Goal: Communication & Community: Ask a question

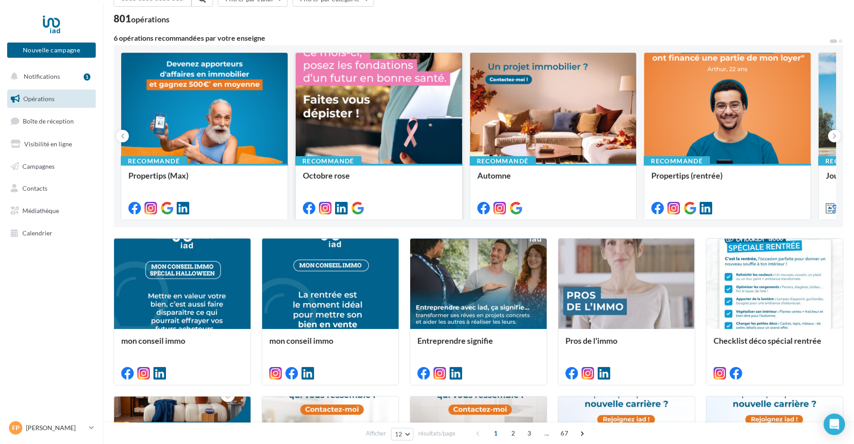
scroll to position [51, 0]
click at [51, 147] on span "Visibilité en ligne" at bounding box center [48, 144] width 48 height 8
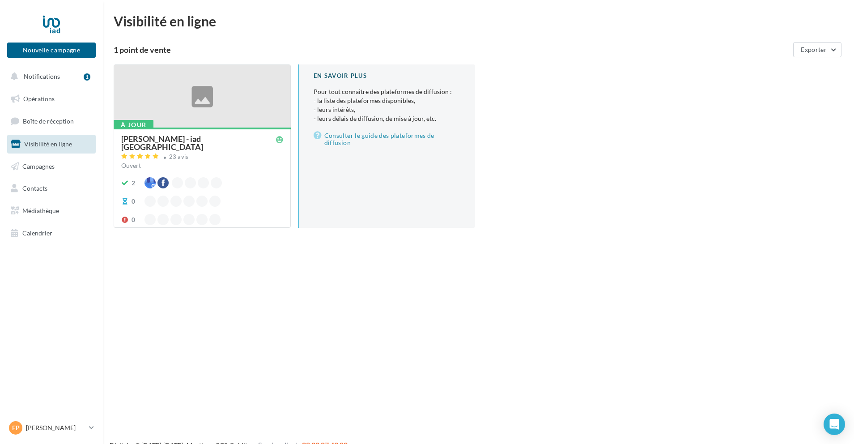
click at [208, 168] on div "[PERSON_NAME] - iad [GEOGRAPHIC_DATA] 23 avis Ouvert 2 0 0" at bounding box center [202, 177] width 162 height 85
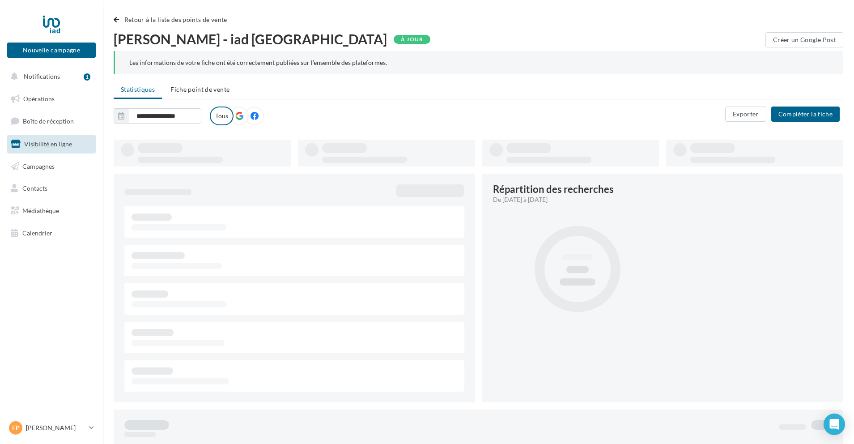
type input "**********"
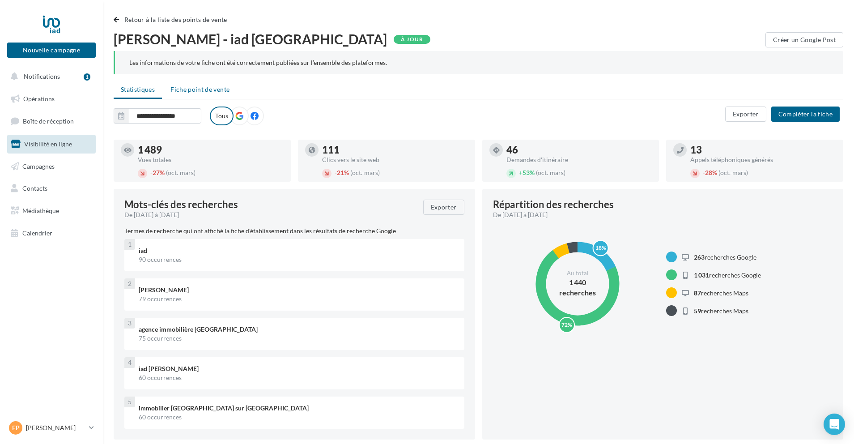
click at [199, 92] on span "Fiche point de vente" at bounding box center [199, 89] width 59 height 8
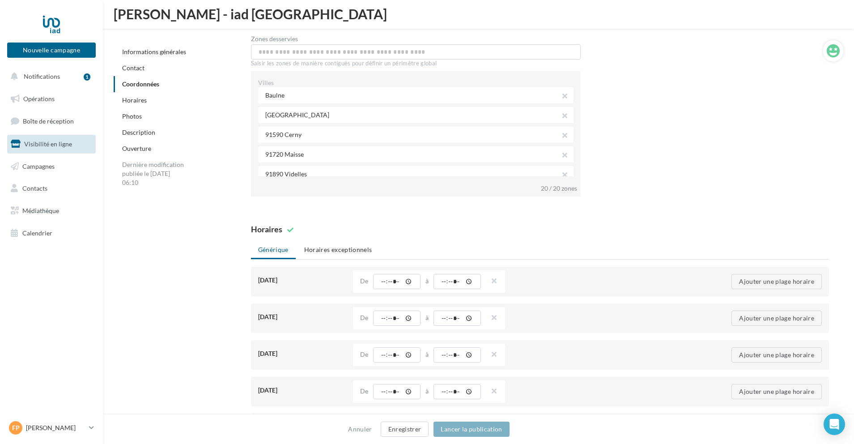
scroll to position [558, 0]
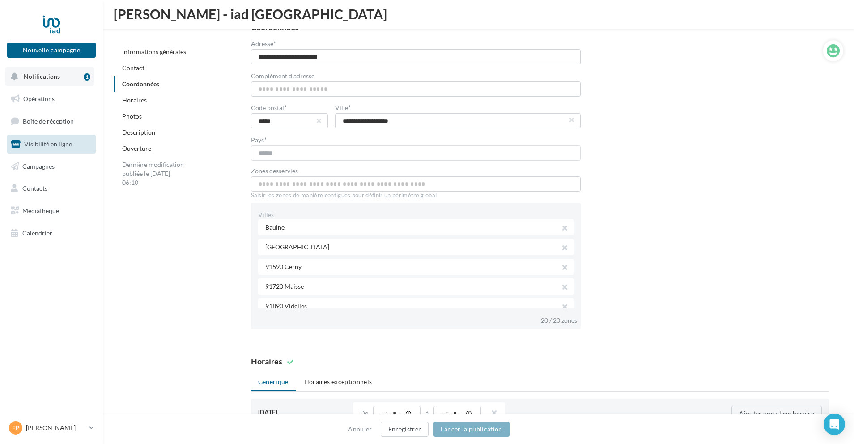
click at [55, 78] on span "Notifications" at bounding box center [42, 76] width 36 height 8
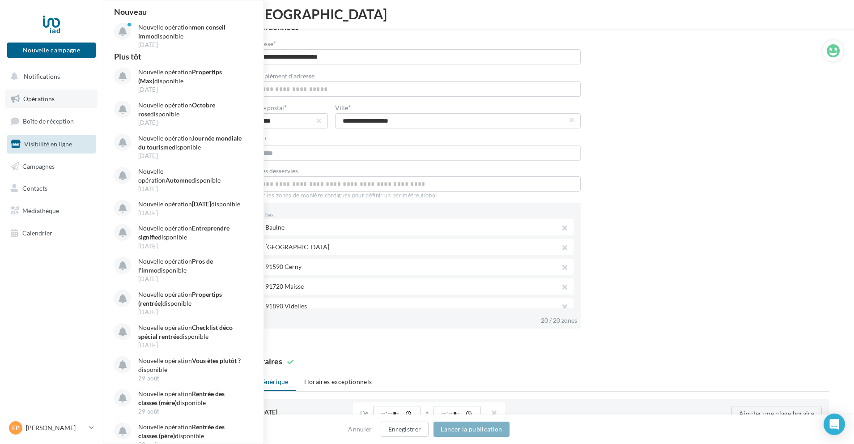
click at [46, 100] on span "Opérations" at bounding box center [38, 99] width 31 height 8
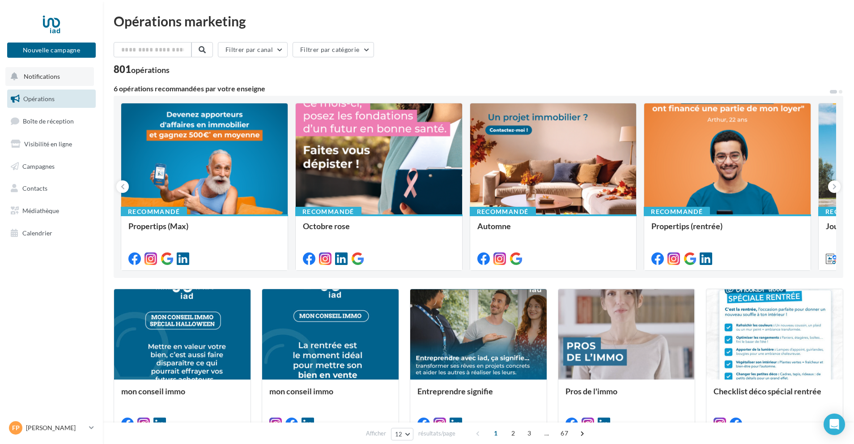
click at [47, 75] on span "Notifications" at bounding box center [42, 76] width 36 height 8
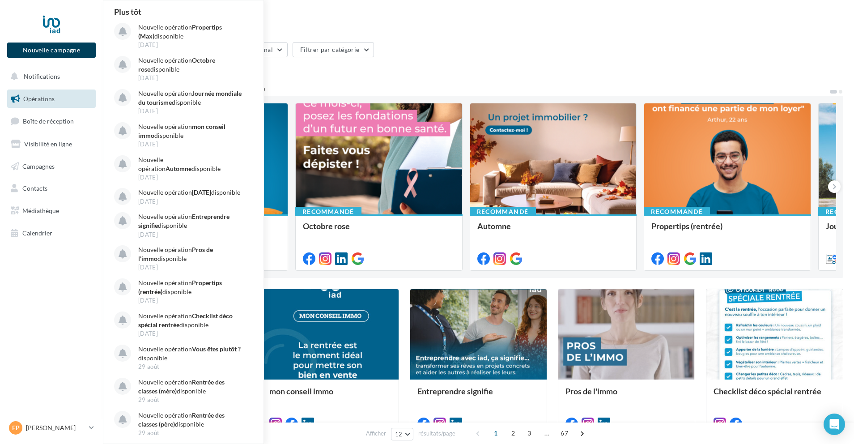
click at [51, 49] on button "Nouvelle campagne" at bounding box center [51, 50] width 89 height 15
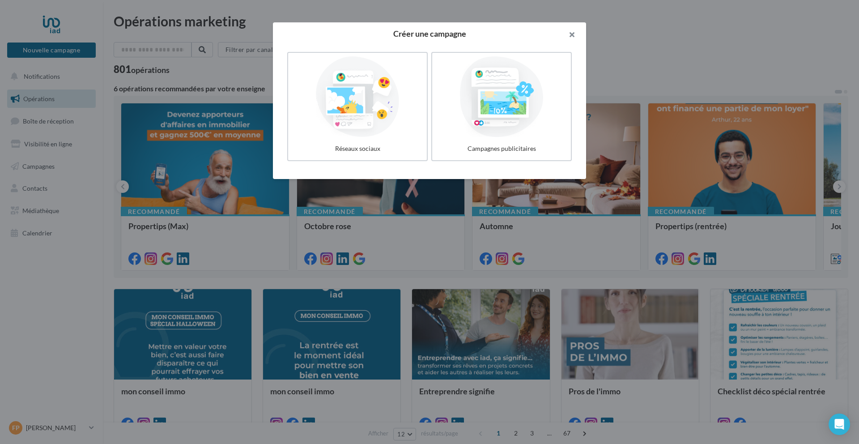
drag, startPoint x: 575, startPoint y: 31, endPoint x: 570, endPoint y: 34, distance: 5.0
click at [575, 31] on button "button" at bounding box center [568, 35] width 36 height 27
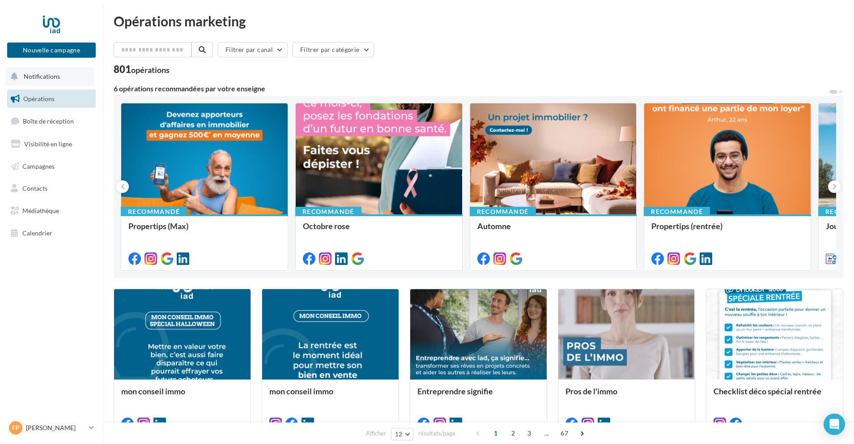
click at [53, 82] on button "Notifications" at bounding box center [49, 76] width 89 height 19
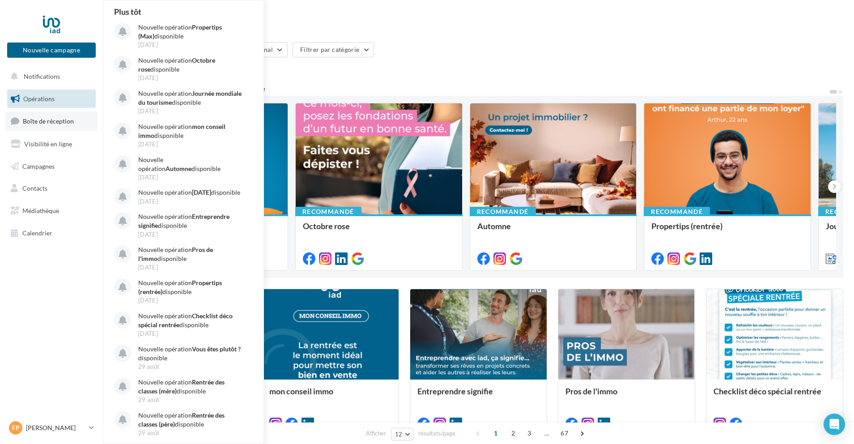
click at [40, 119] on span "Boîte de réception" at bounding box center [48, 121] width 51 height 8
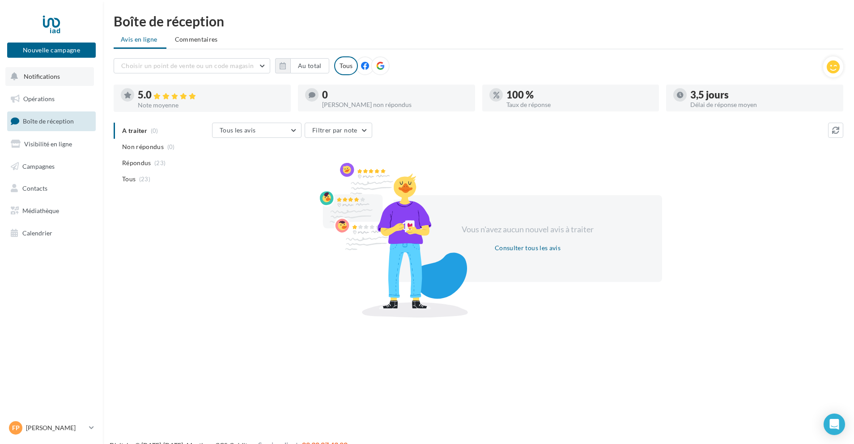
click at [48, 72] on span "Notifications" at bounding box center [42, 76] width 36 height 8
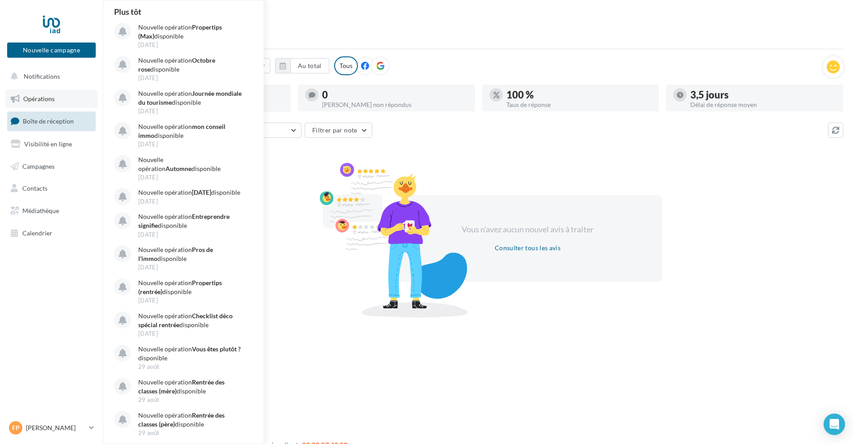
click at [38, 103] on link "Opérations" at bounding box center [51, 98] width 92 height 19
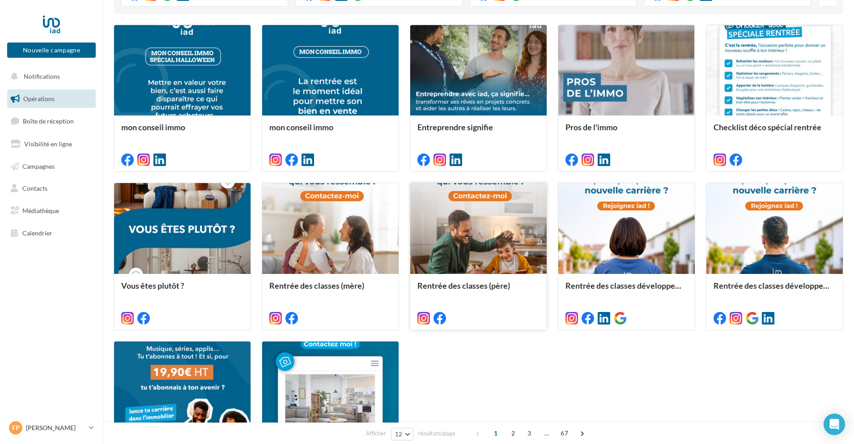
scroll to position [383, 0]
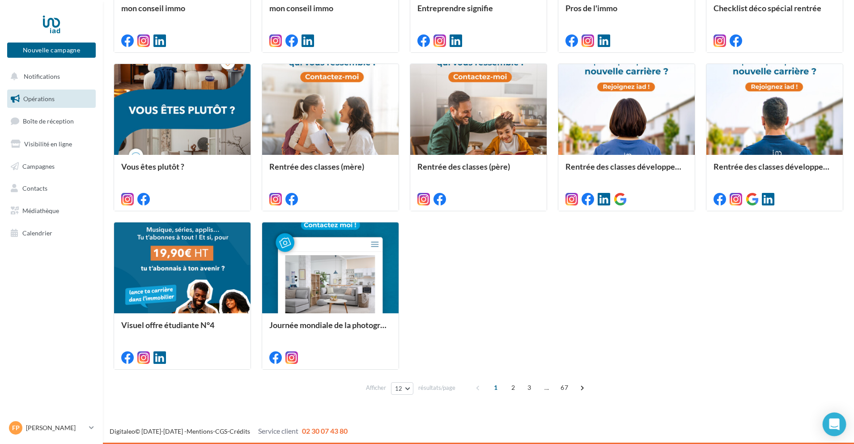
click at [835, 430] on div "Open Intercom Messenger" at bounding box center [835, 425] width 24 height 24
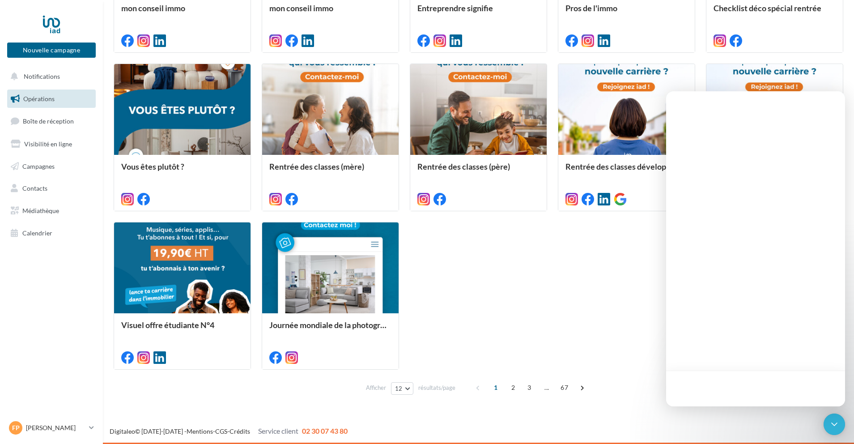
scroll to position [0, 0]
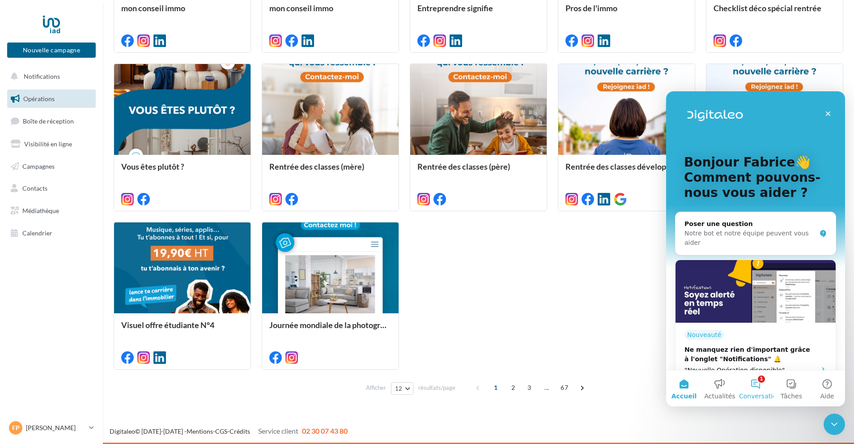
click at [759, 391] on button "1 Conversations" at bounding box center [756, 388] width 36 height 36
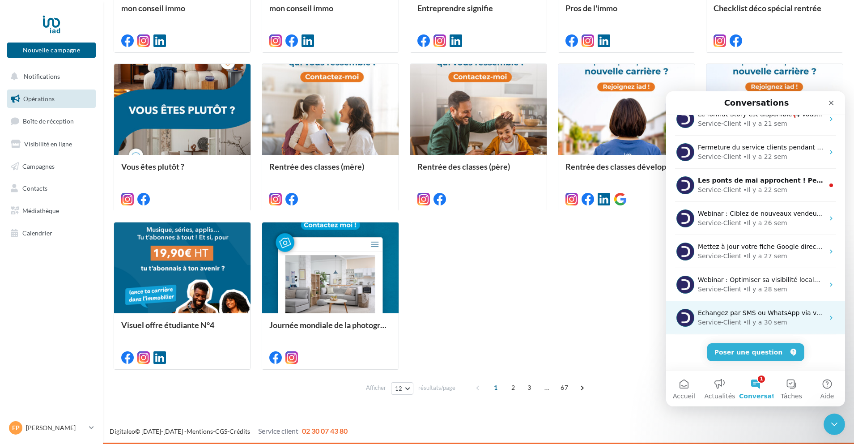
scroll to position [45, 0]
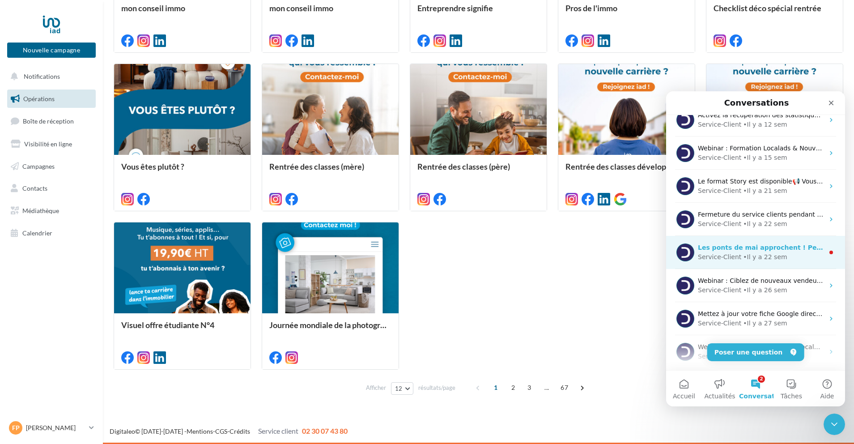
click at [764, 256] on div "• Il y a 22 sem" at bounding box center [765, 256] width 44 height 9
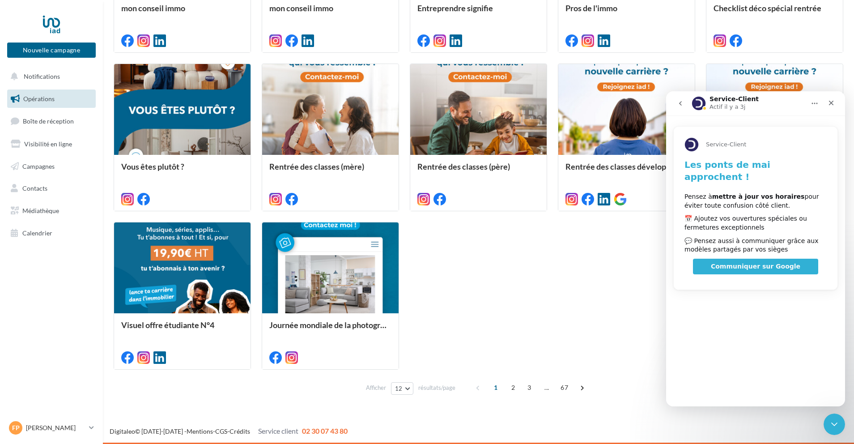
click at [683, 105] on icon "go back" at bounding box center [680, 103] width 7 height 7
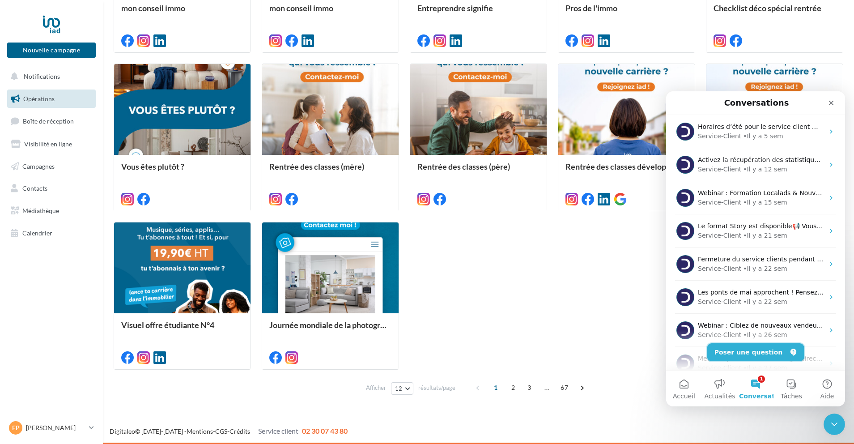
click at [766, 347] on button "Poser une question" at bounding box center [755, 352] width 97 height 18
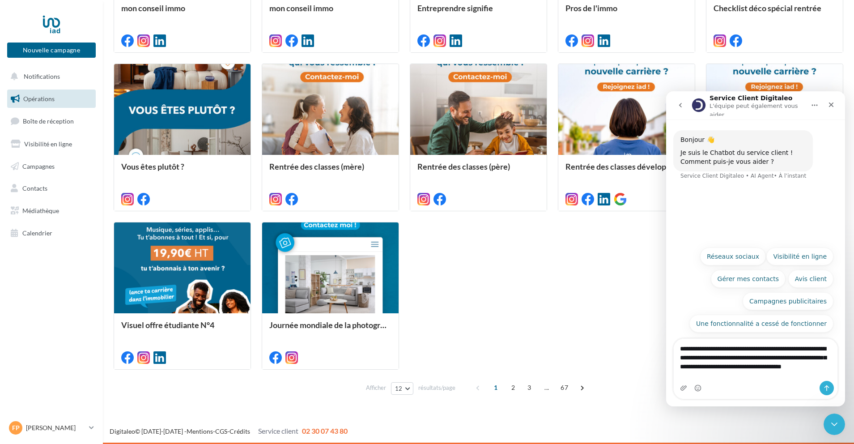
click at [699, 366] on textarea "**********" at bounding box center [756, 360] width 164 height 42
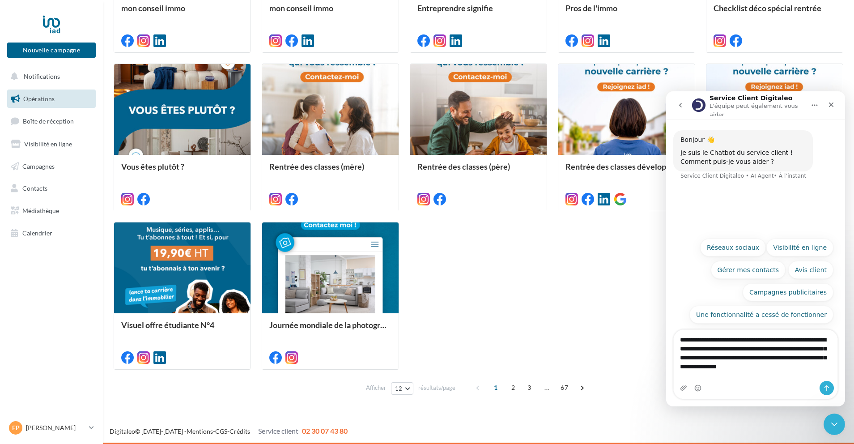
click at [678, 376] on textarea "**********" at bounding box center [756, 355] width 164 height 51
click at [715, 375] on textarea "**********" at bounding box center [756, 355] width 164 height 51
type textarea "**********"
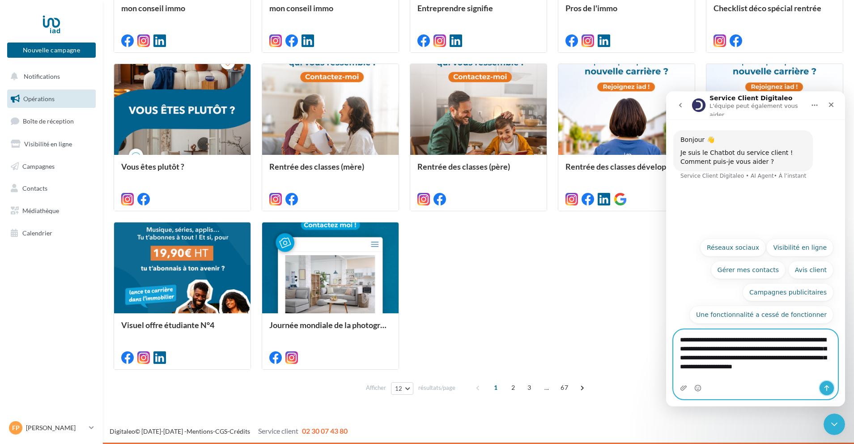
click at [823, 387] on icon "Envoyer un message…" at bounding box center [826, 387] width 7 height 7
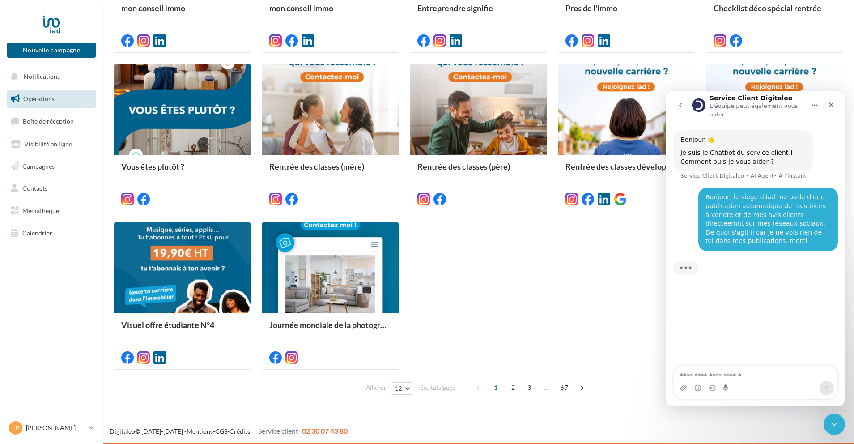
click at [801, 240] on div "Bonjour, le siège d'iad me parle d'une publication automatique de mes biens à v…" at bounding box center [768, 219] width 125 height 53
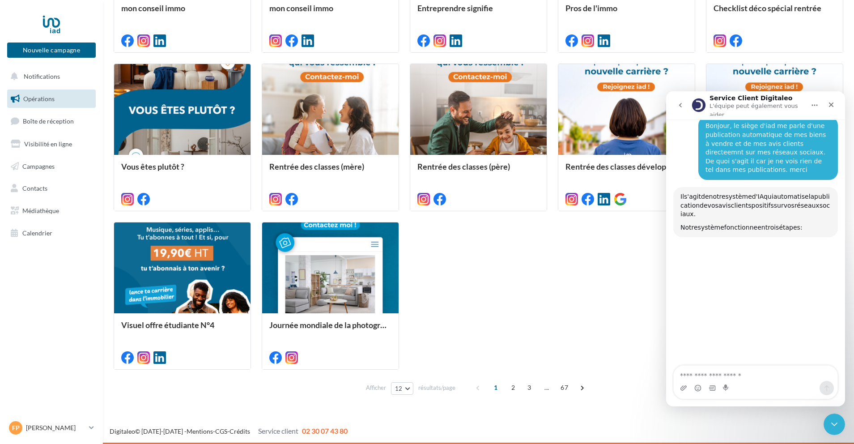
scroll to position [61, 0]
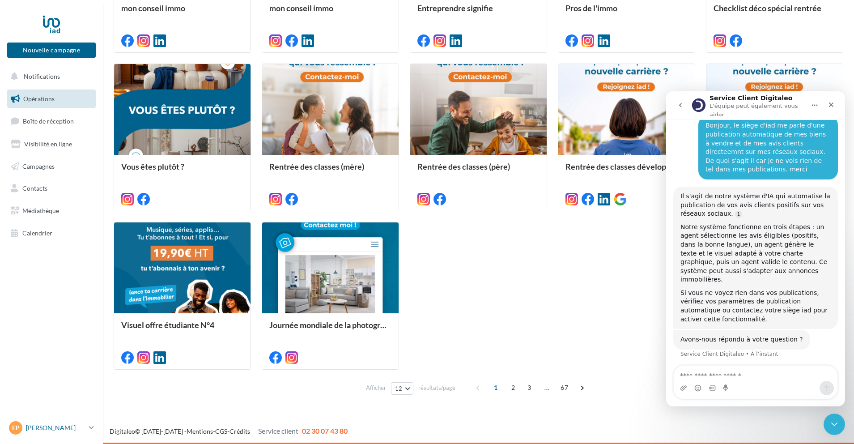
click at [43, 426] on p "[PERSON_NAME]" at bounding box center [56, 427] width 60 height 9
click at [77, 321] on link "Gérer mon compte" at bounding box center [74, 322] width 133 height 20
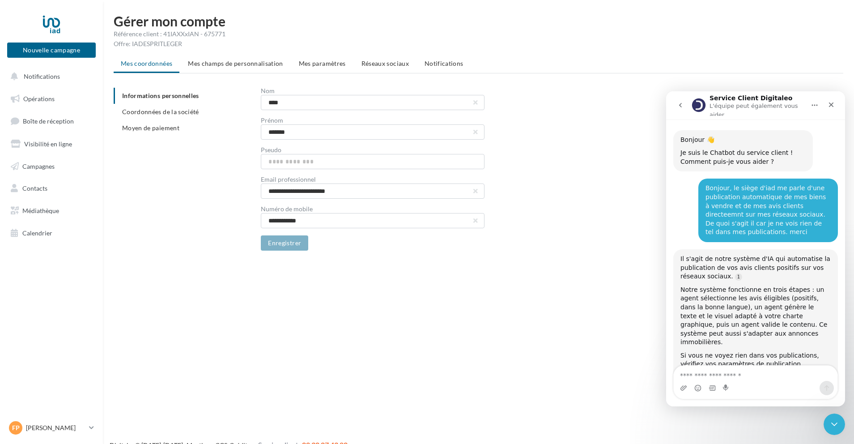
scroll to position [56, 0]
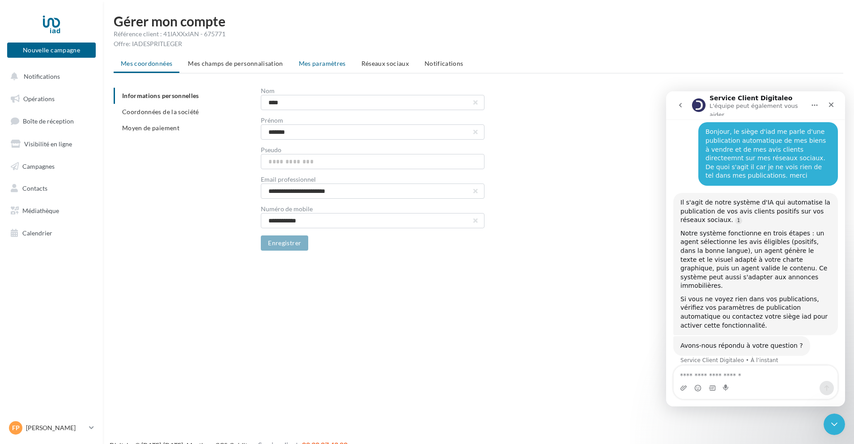
click at [335, 63] on span "Mes paramètres" at bounding box center [322, 64] width 47 height 8
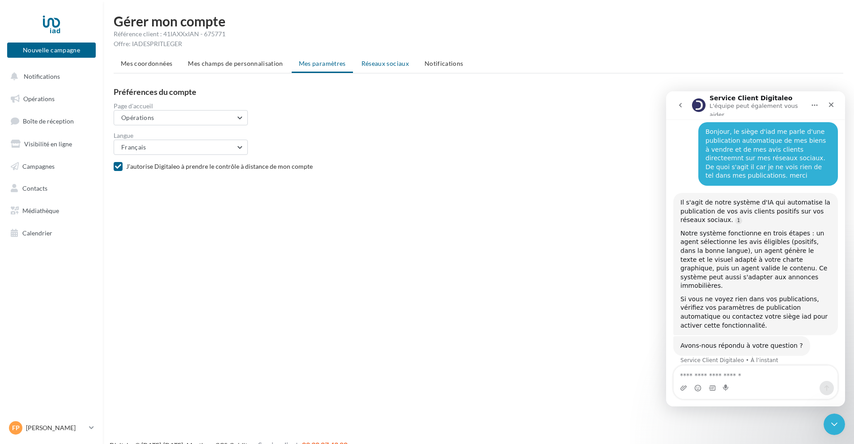
click at [370, 63] on span "Réseaux sociaux" at bounding box center [385, 64] width 47 height 8
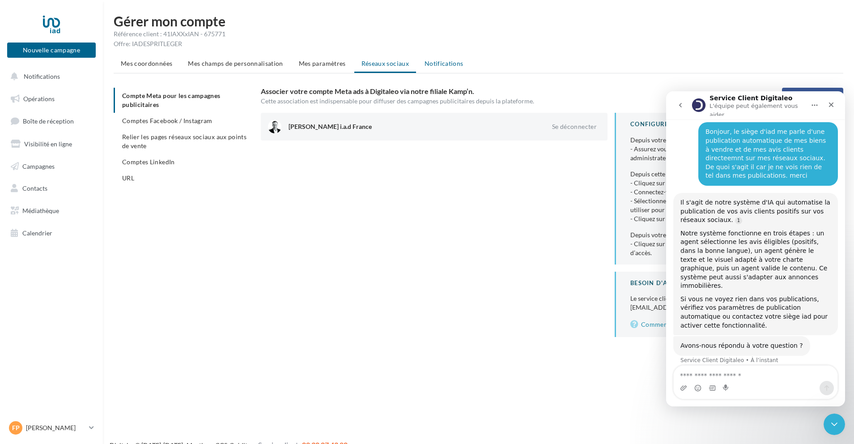
click at [446, 62] on span "Notifications" at bounding box center [444, 64] width 39 height 8
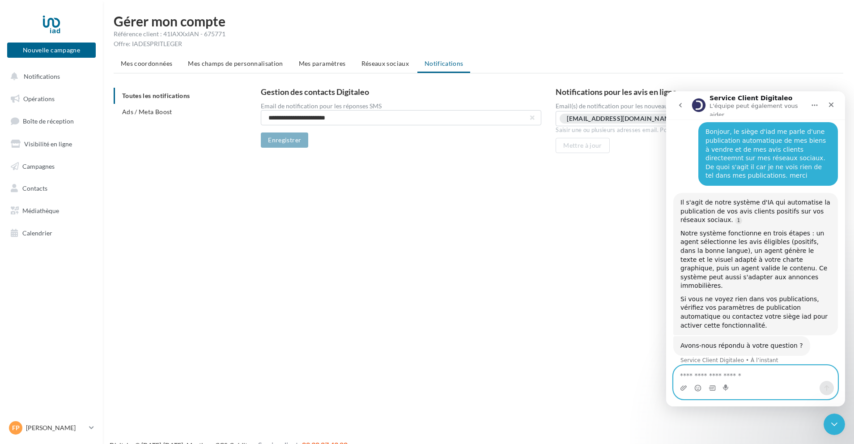
click at [744, 379] on textarea "Envoyer un message..." at bounding box center [756, 373] width 164 height 15
type textarea "***"
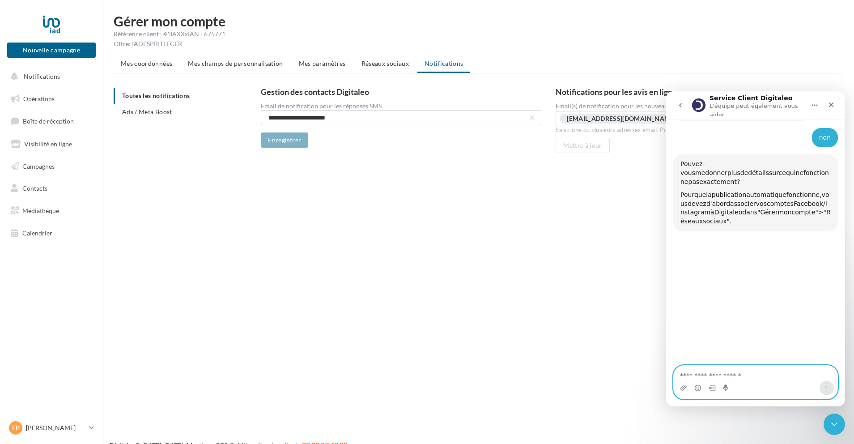
scroll to position [293, 0]
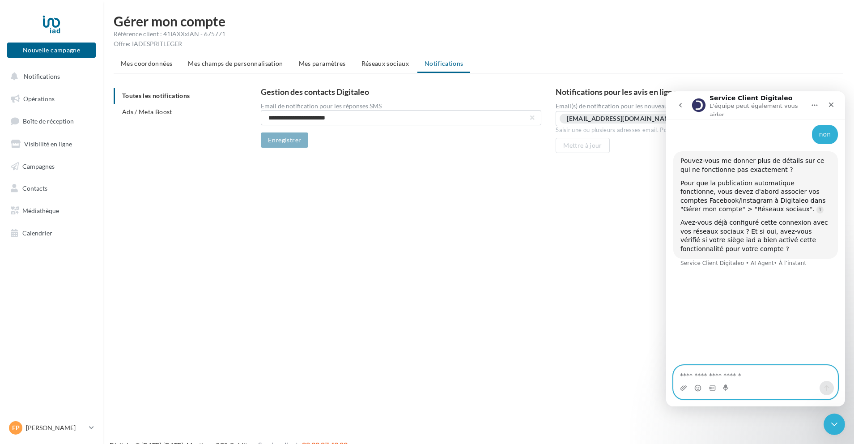
click at [759, 376] on textarea "Envoyer un message..." at bounding box center [756, 373] width 164 height 15
type textarea "***"
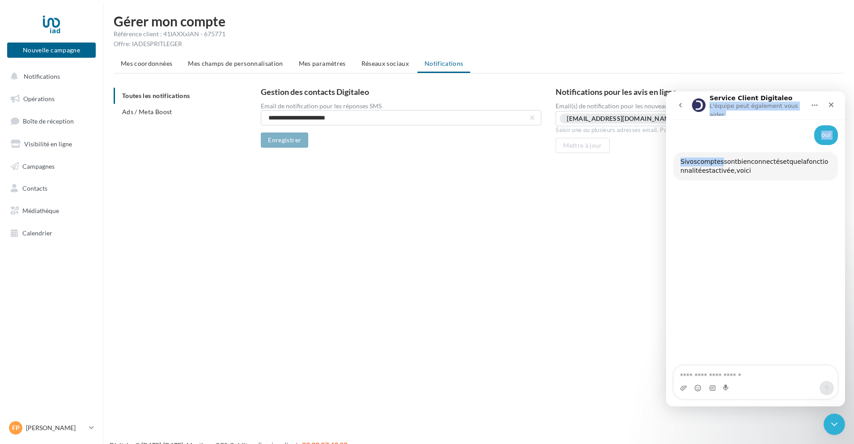
scroll to position [434, 0]
click at [796, 185] on div "Service Client Digitaleo L'équipe peut également vous aider Bonjour 👋 Je suis l…" at bounding box center [755, 248] width 179 height 315
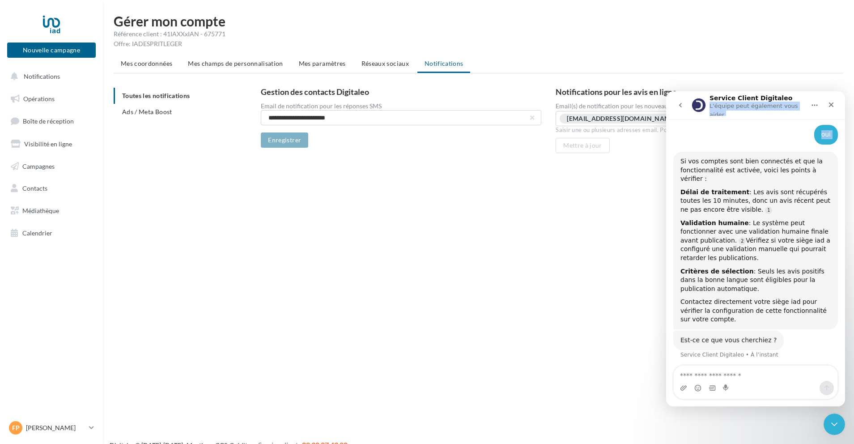
click at [681, 102] on icon "go back" at bounding box center [680, 105] width 7 height 7
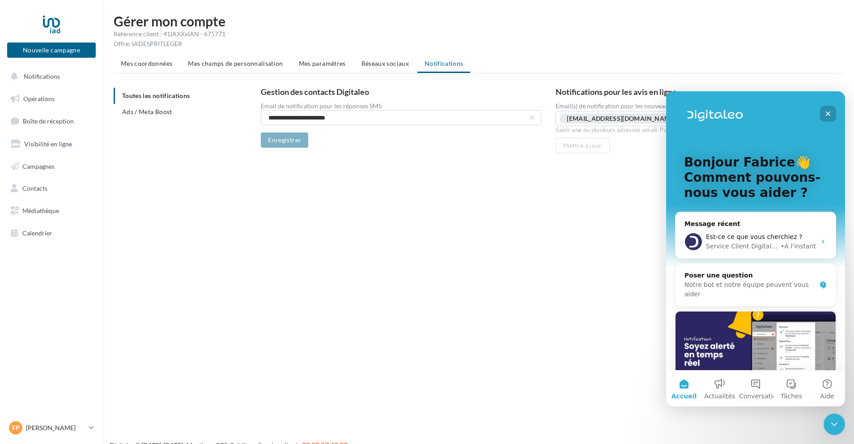
click at [828, 113] on icon "Fermer" at bounding box center [828, 113] width 5 height 5
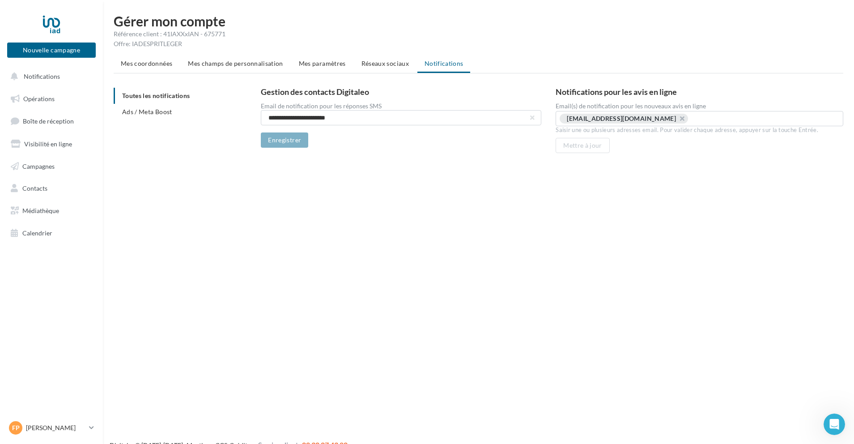
scroll to position [0, 0]
click at [836, 426] on icon "Ouvrir le Messenger Intercom" at bounding box center [833, 423] width 15 height 15
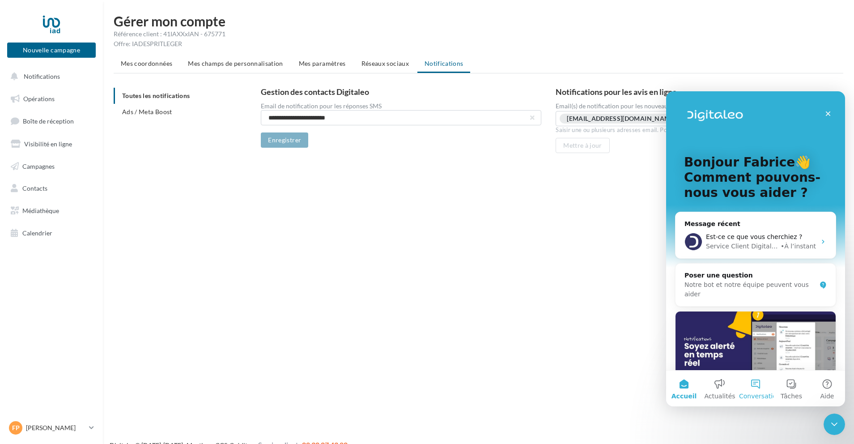
click at [758, 386] on button "Conversations" at bounding box center [756, 388] width 36 height 36
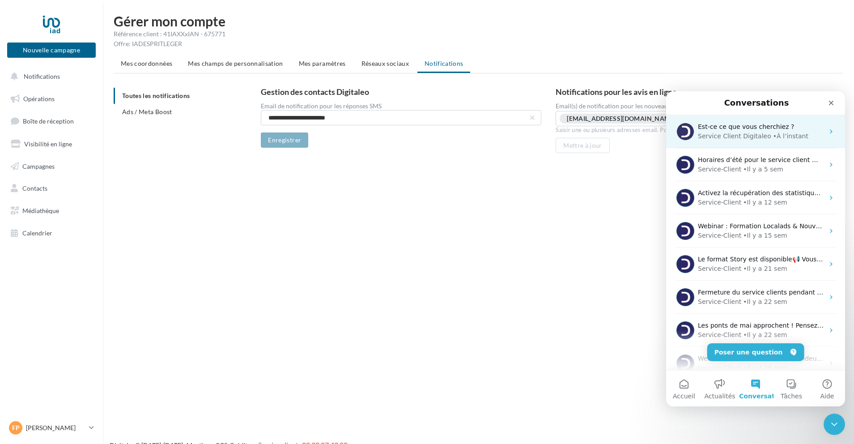
click at [728, 136] on div "Service Client Digitaleo" at bounding box center [734, 136] width 73 height 9
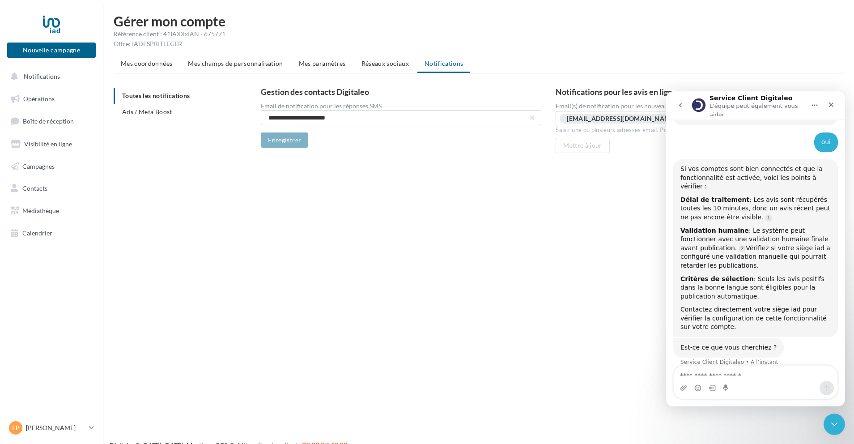
scroll to position [430, 0]
type textarea "**********"
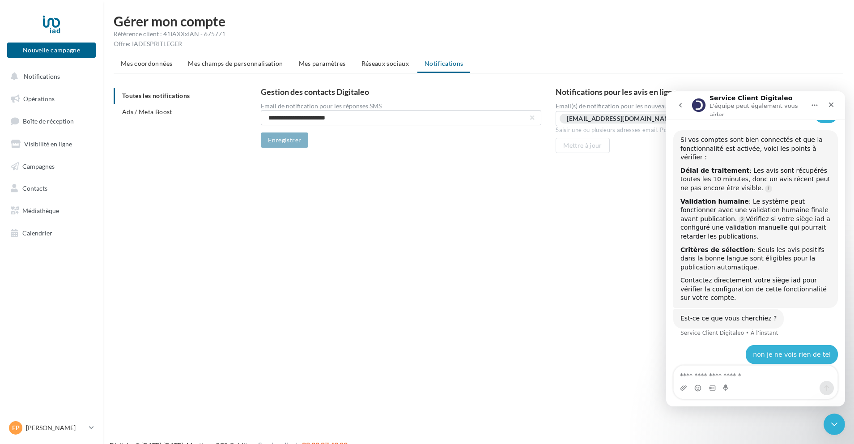
scroll to position [485, 0]
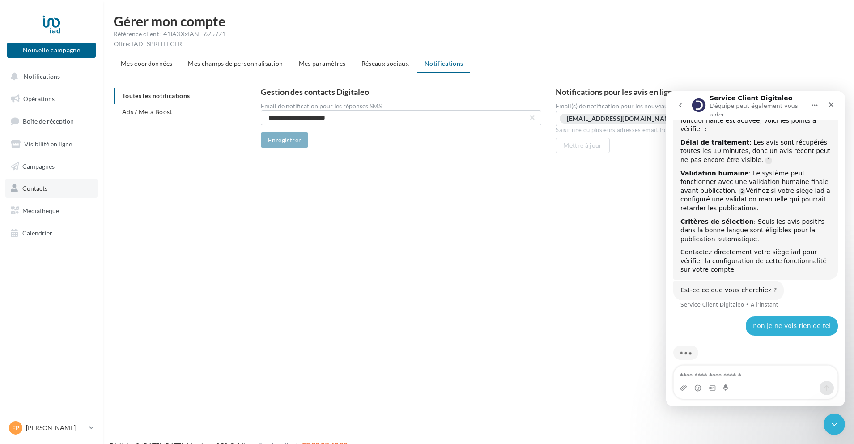
click at [32, 194] on link "Contacts" at bounding box center [51, 188] width 92 height 19
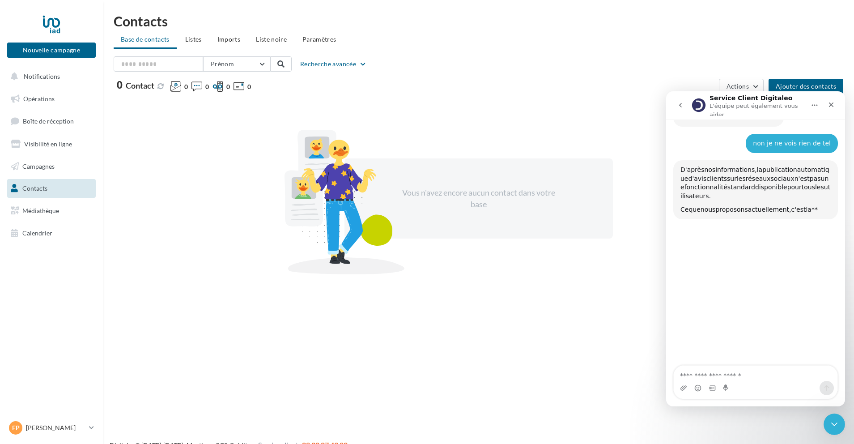
scroll to position [666, 0]
